Goal: Transaction & Acquisition: Purchase product/service

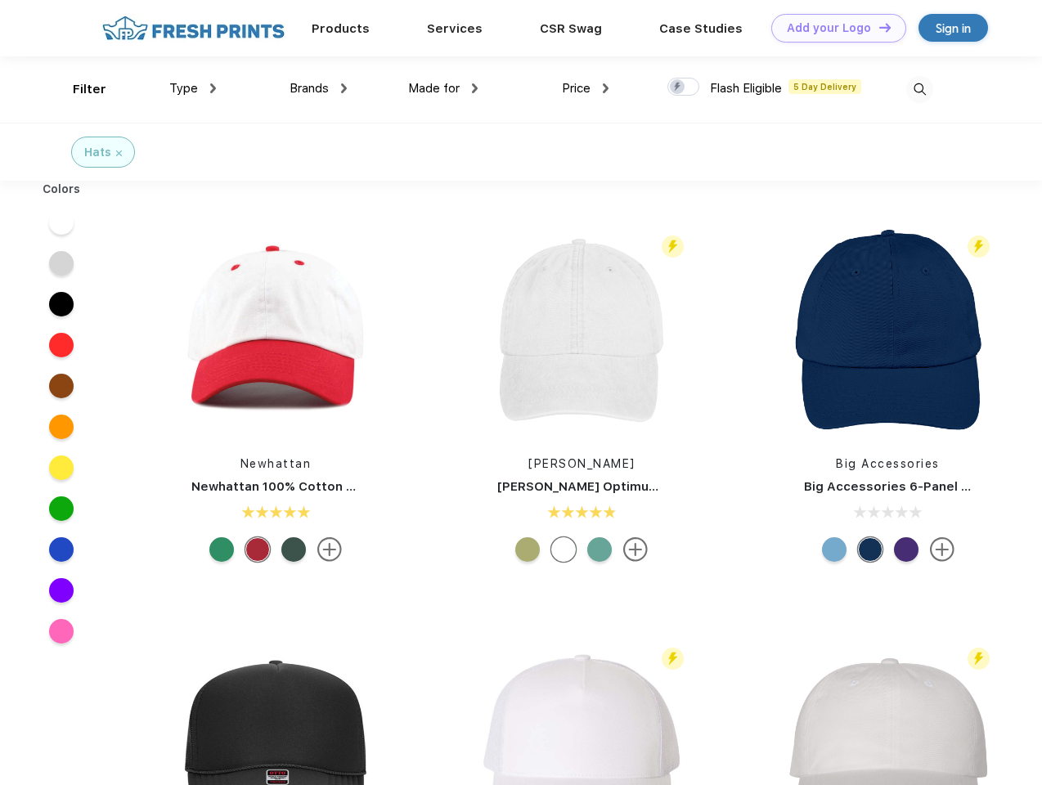
click at [832, 28] on link "Add your Logo Design Tool" at bounding box center [838, 28] width 135 height 29
click at [0, 0] on div "Design Tool" at bounding box center [0, 0] width 0 height 0
click at [877, 27] on link "Add your Logo Design Tool" at bounding box center [838, 28] width 135 height 29
click at [78, 89] on div "Filter" at bounding box center [90, 89] width 34 height 19
click at [193, 88] on span "Type" at bounding box center [183, 88] width 29 height 15
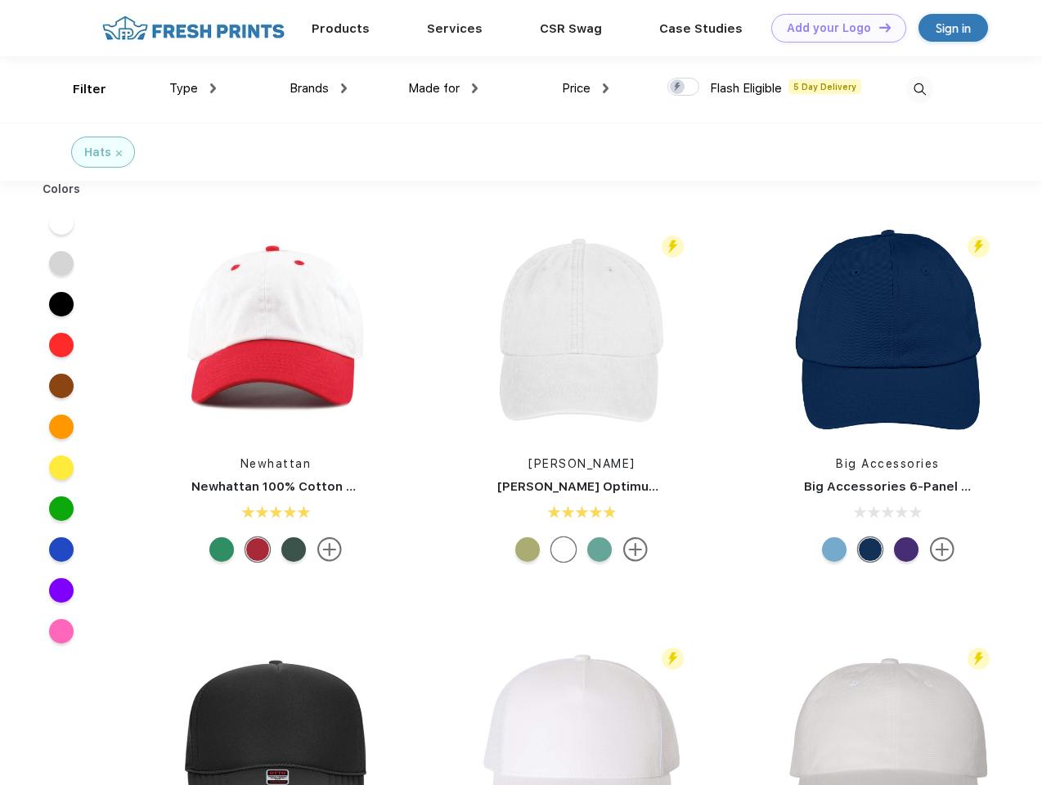
click at [318, 88] on span "Brands" at bounding box center [308, 88] width 39 height 15
click at [443, 88] on span "Made for" at bounding box center [434, 88] width 52 height 15
click at [585, 88] on span "Price" at bounding box center [576, 88] width 29 height 15
click at [684, 87] on div at bounding box center [683, 87] width 32 height 18
click at [678, 87] on input "checkbox" at bounding box center [672, 82] width 11 height 11
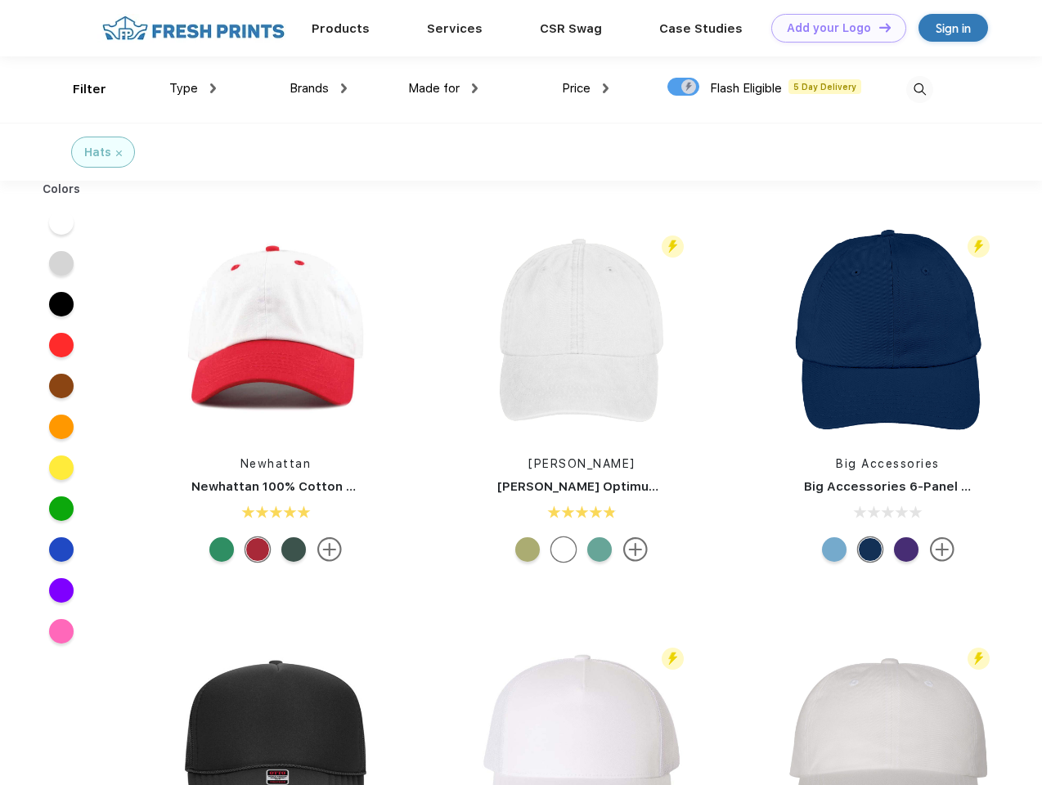
click at [919, 89] on img at bounding box center [919, 89] width 27 height 27
